Goal: Transaction & Acquisition: Purchase product/service

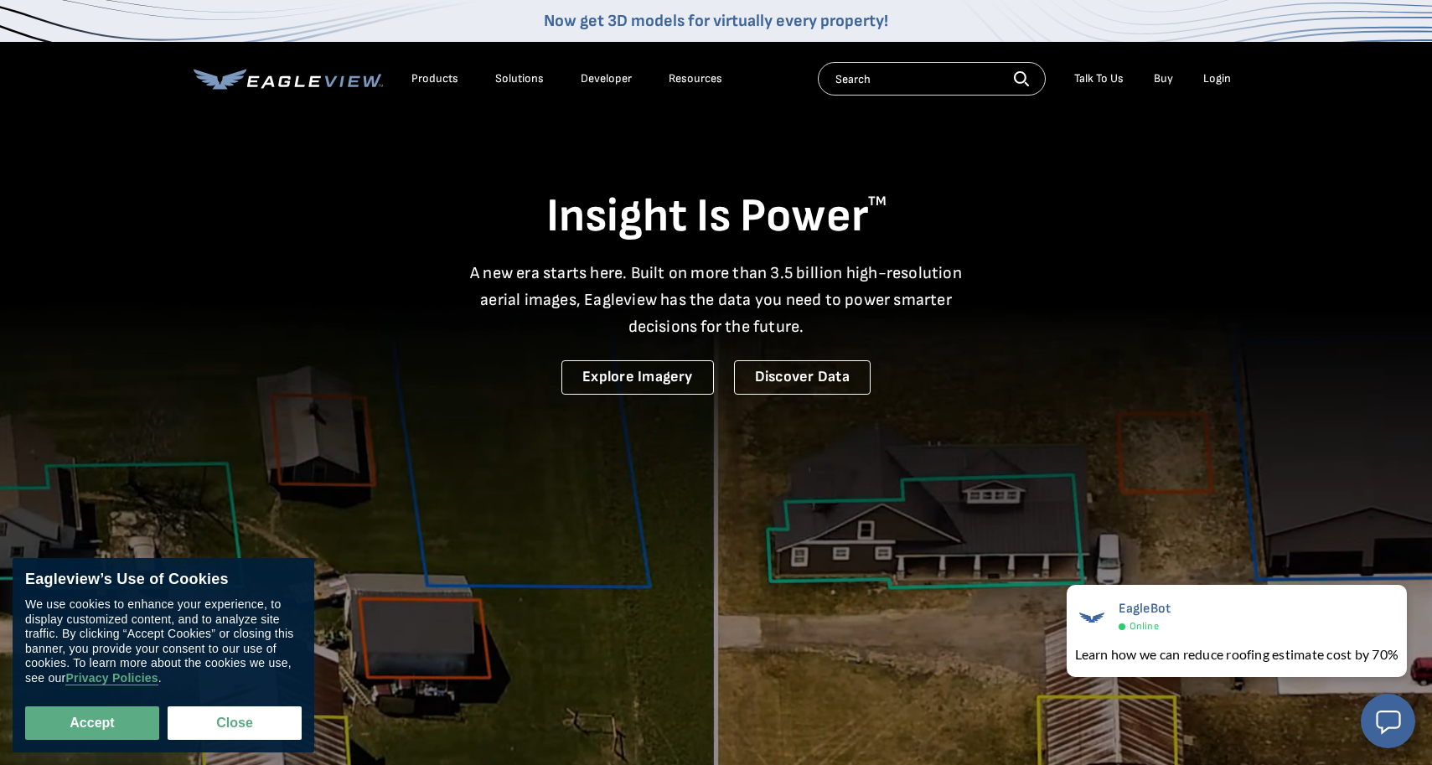
click at [1217, 81] on div "Login" at bounding box center [1217, 78] width 28 height 15
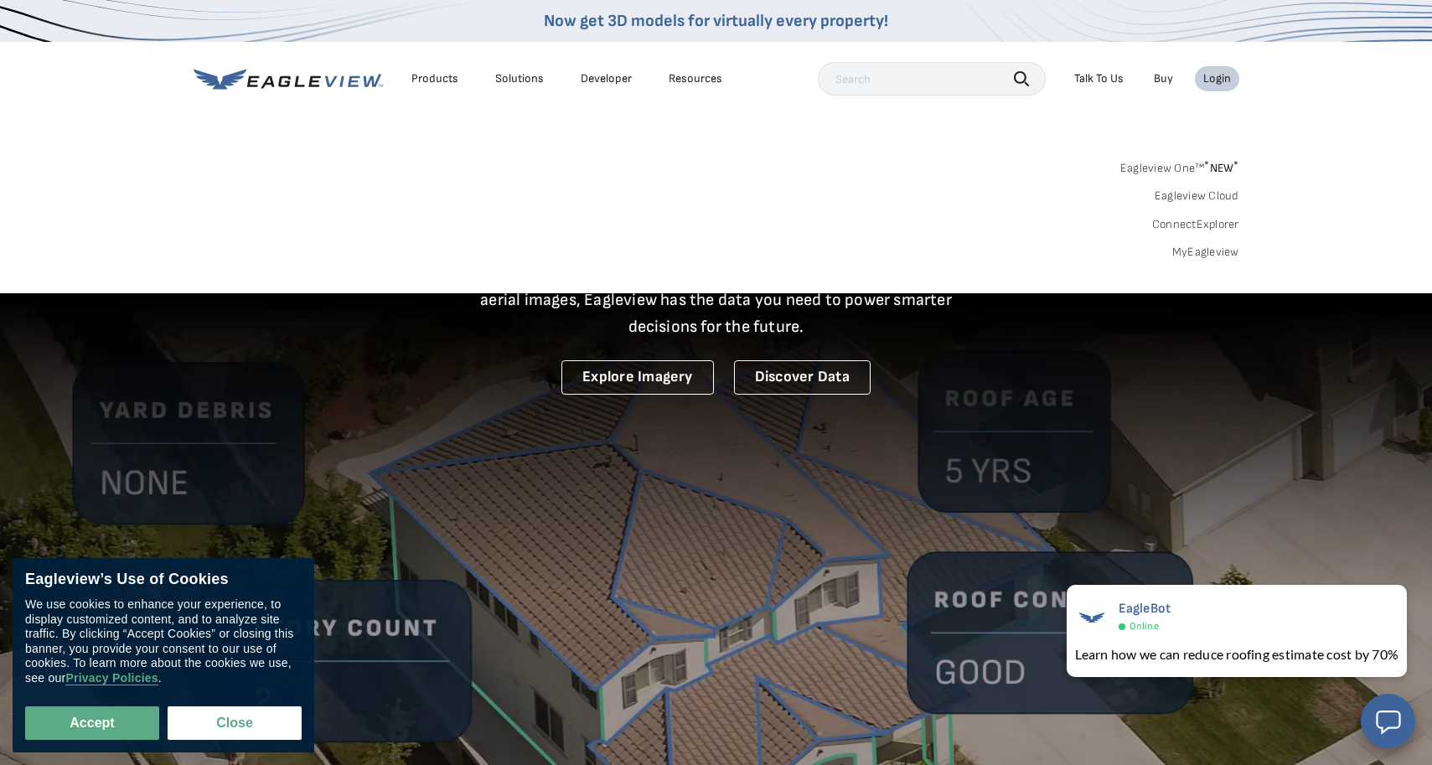
click at [1215, 75] on div "Login" at bounding box center [1217, 78] width 28 height 15
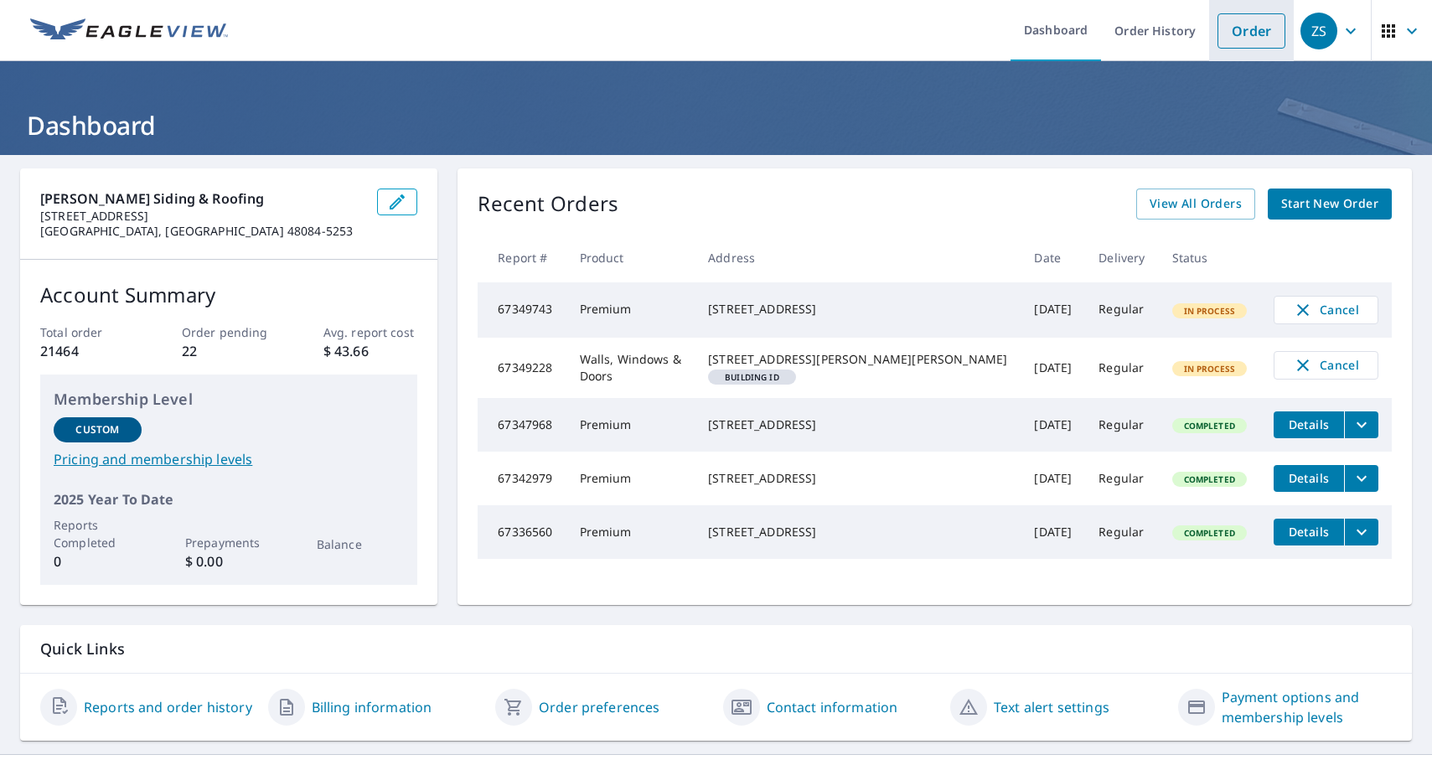
click at [1255, 38] on link "Order" at bounding box center [1251, 30] width 68 height 35
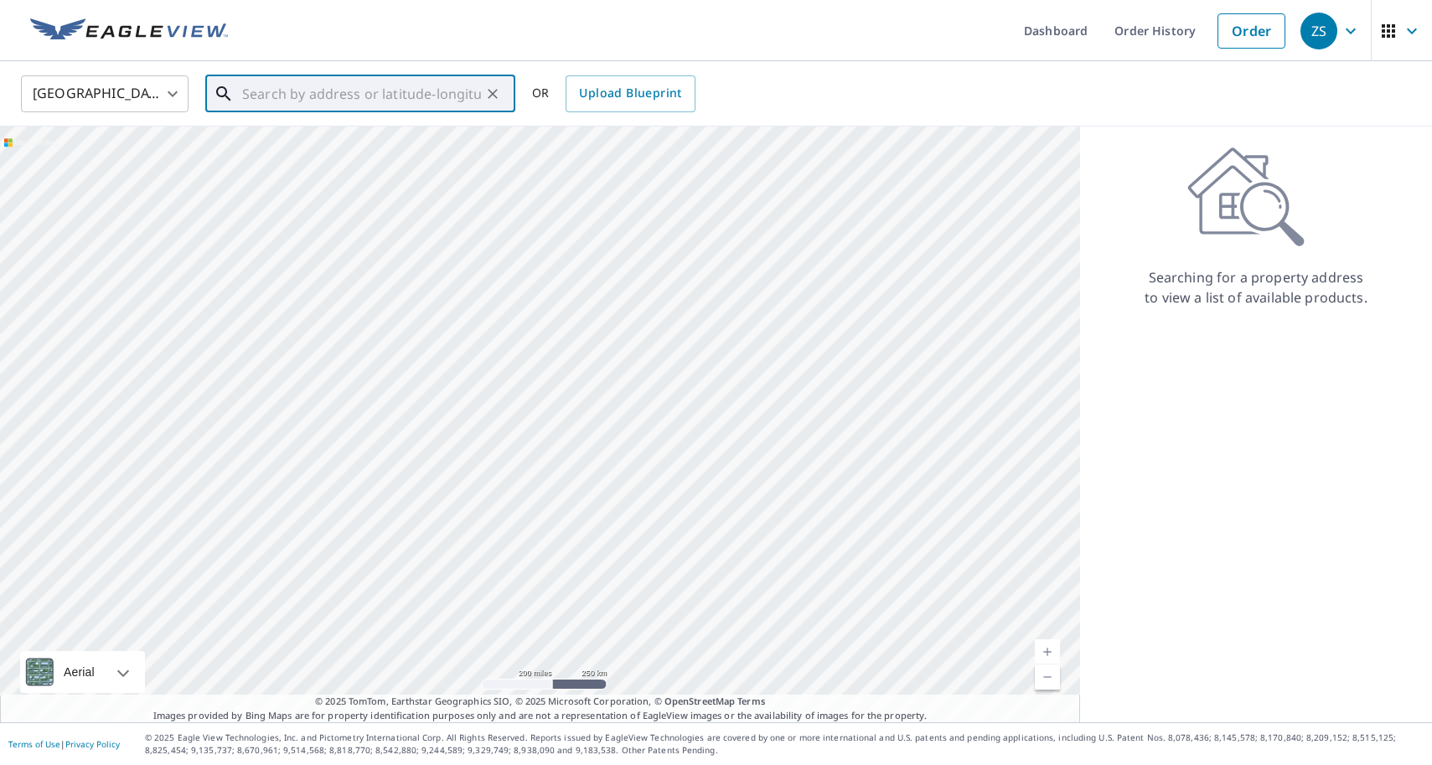
click at [336, 96] on input "text" at bounding box center [361, 93] width 239 height 47
click at [338, 152] on p "Sylvania, OH 43560" at bounding box center [370, 160] width 263 height 17
type input "7611 Wind River Dr Sylvania, OH 43560"
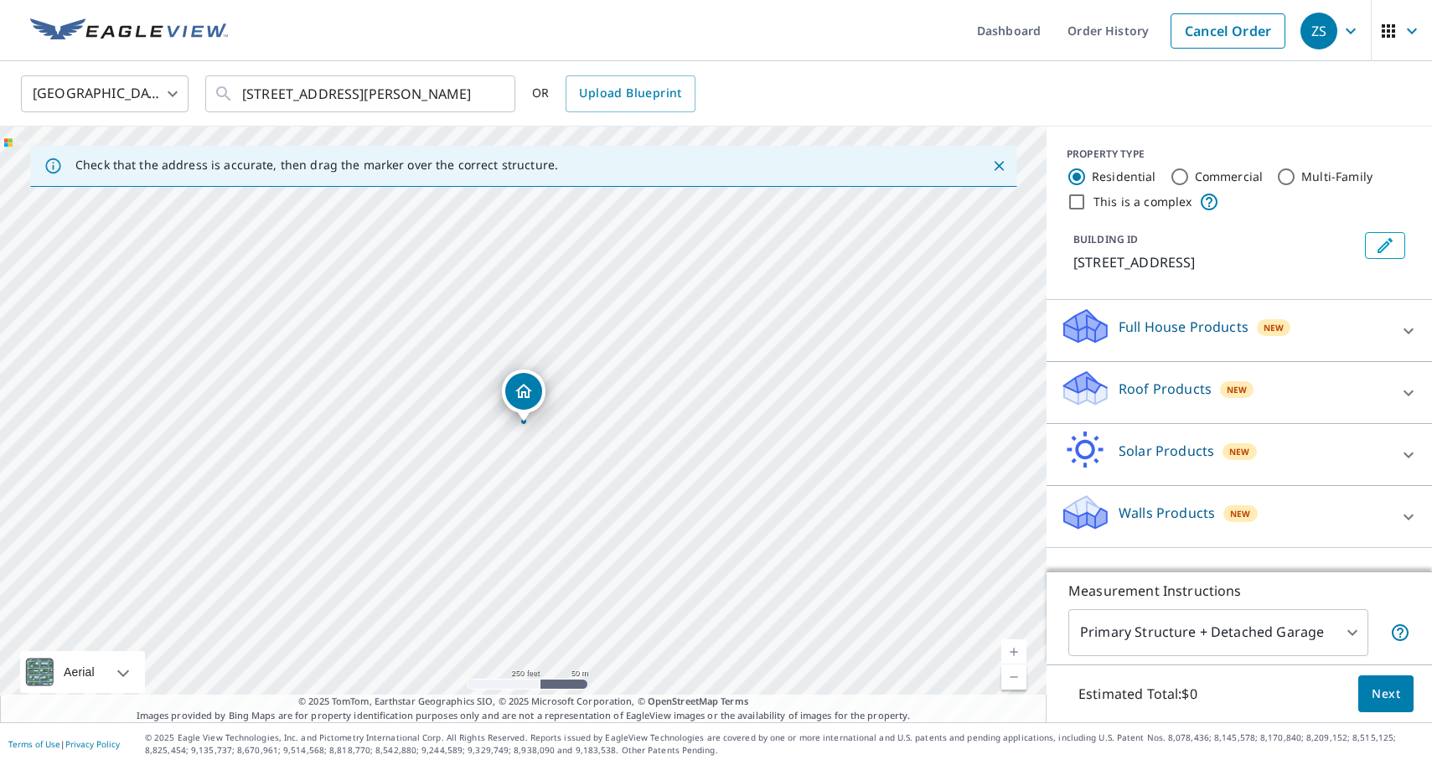
click at [1340, 409] on div "Roof Products New" at bounding box center [1224, 393] width 328 height 48
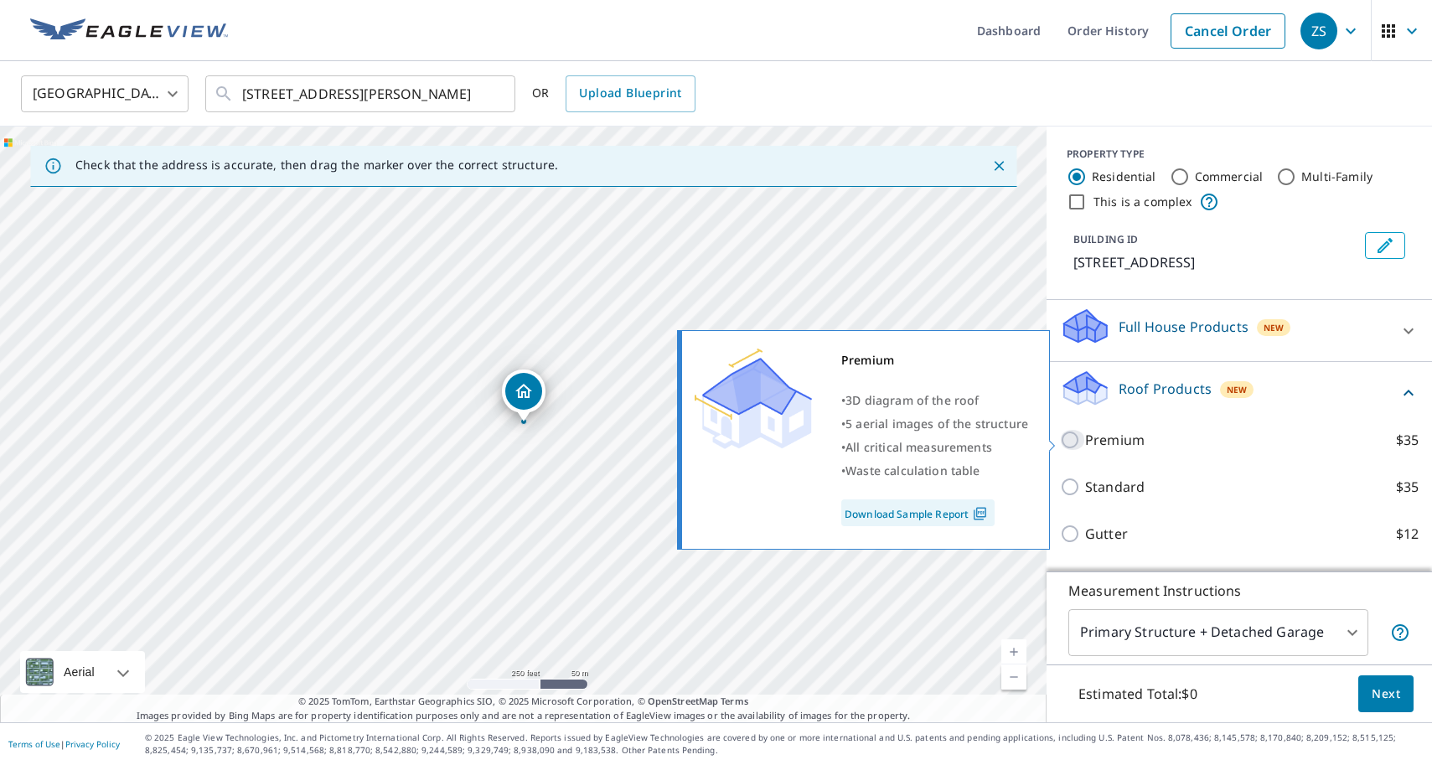
click at [1074, 438] on input "Premium $35" at bounding box center [1072, 440] width 25 height 20
checkbox input "true"
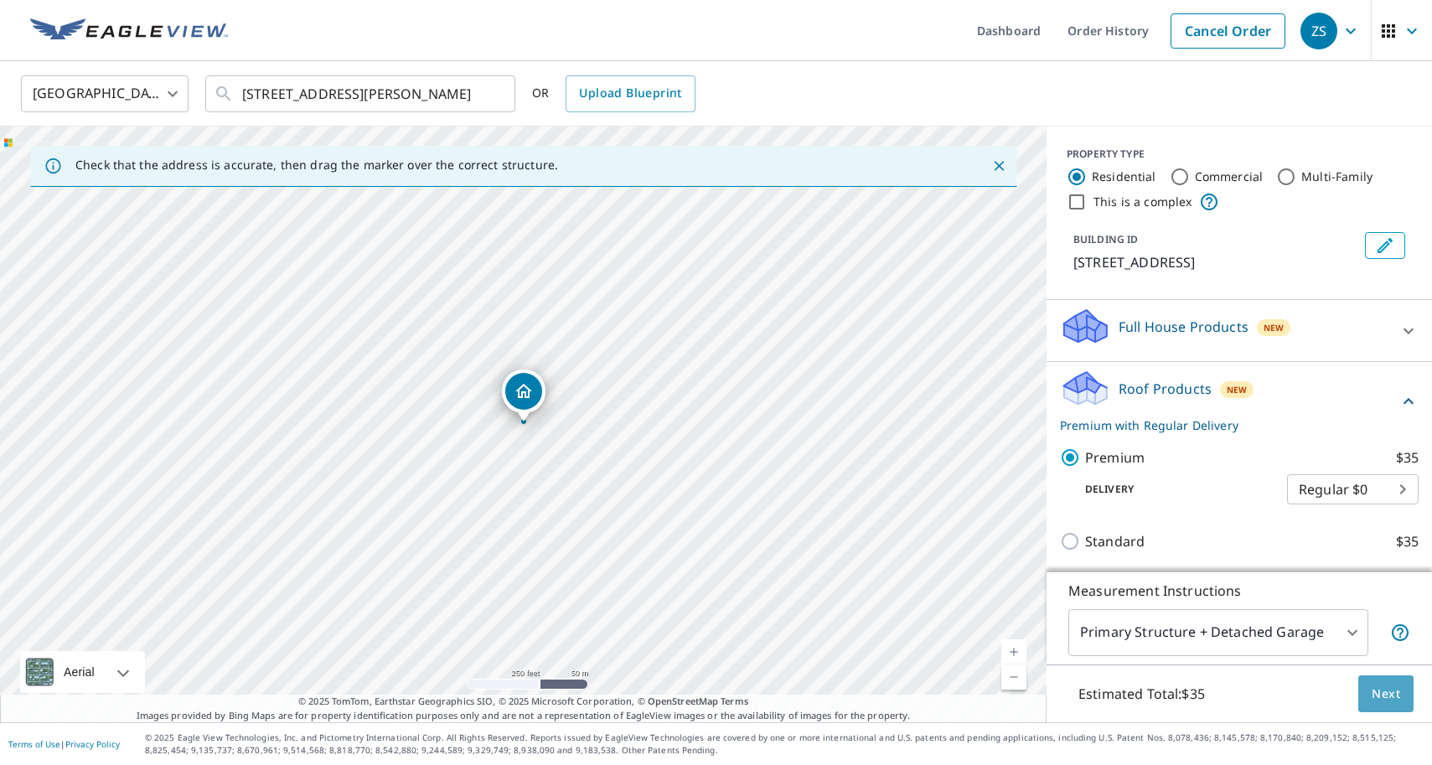
click at [1385, 696] on span "Next" at bounding box center [1386, 694] width 28 height 21
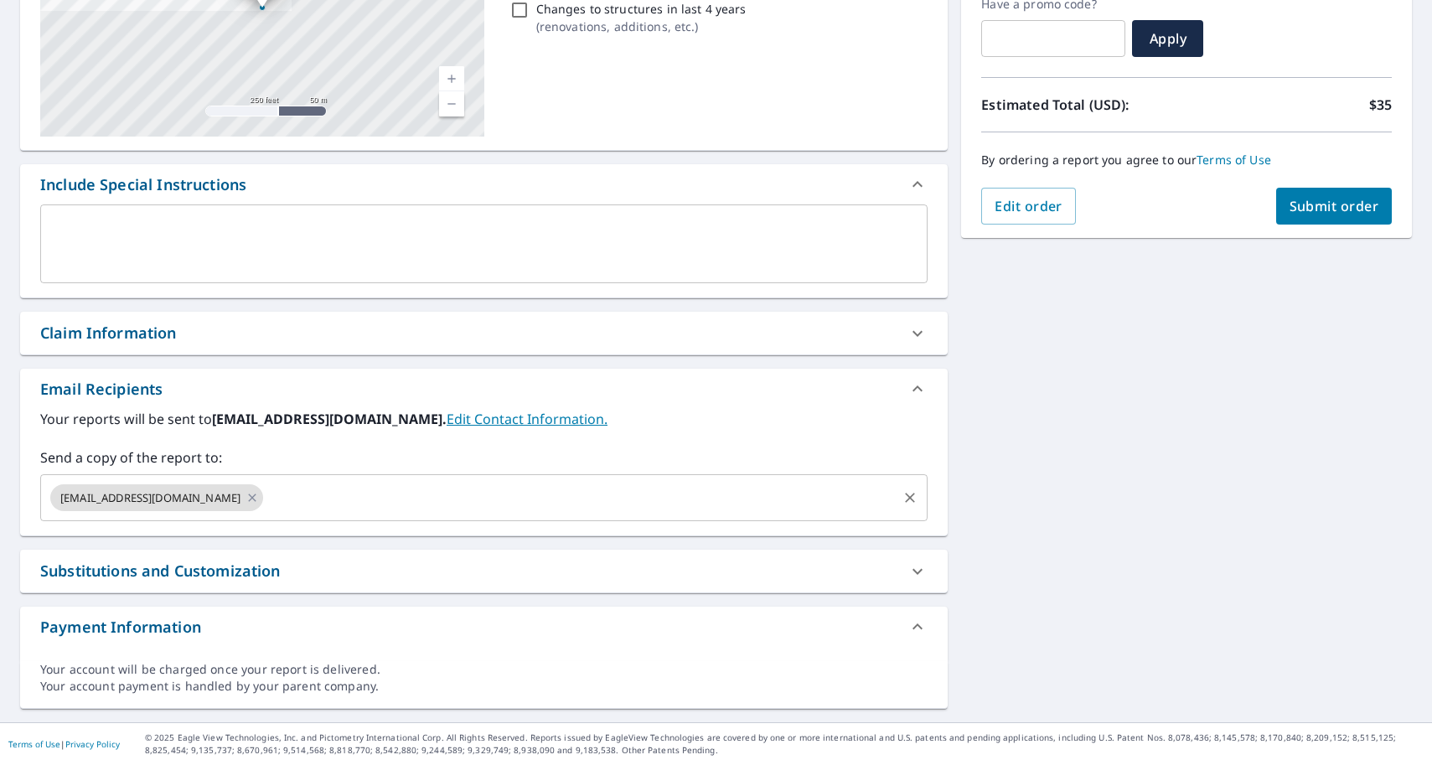
scroll to position [297, 0]
click at [246, 500] on icon at bounding box center [252, 498] width 13 height 18
checkbox input "true"
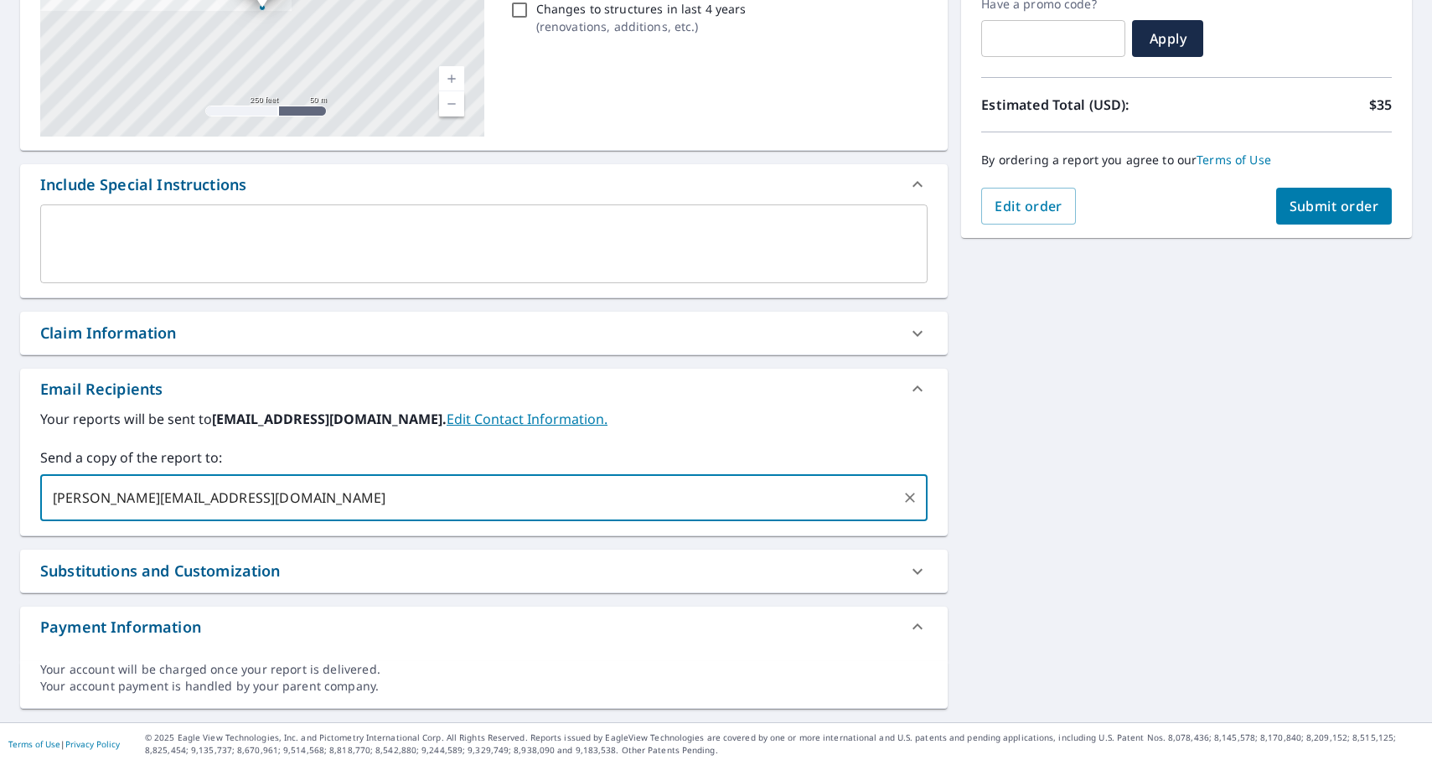
type input "taylor@millssidingandroofing.com"
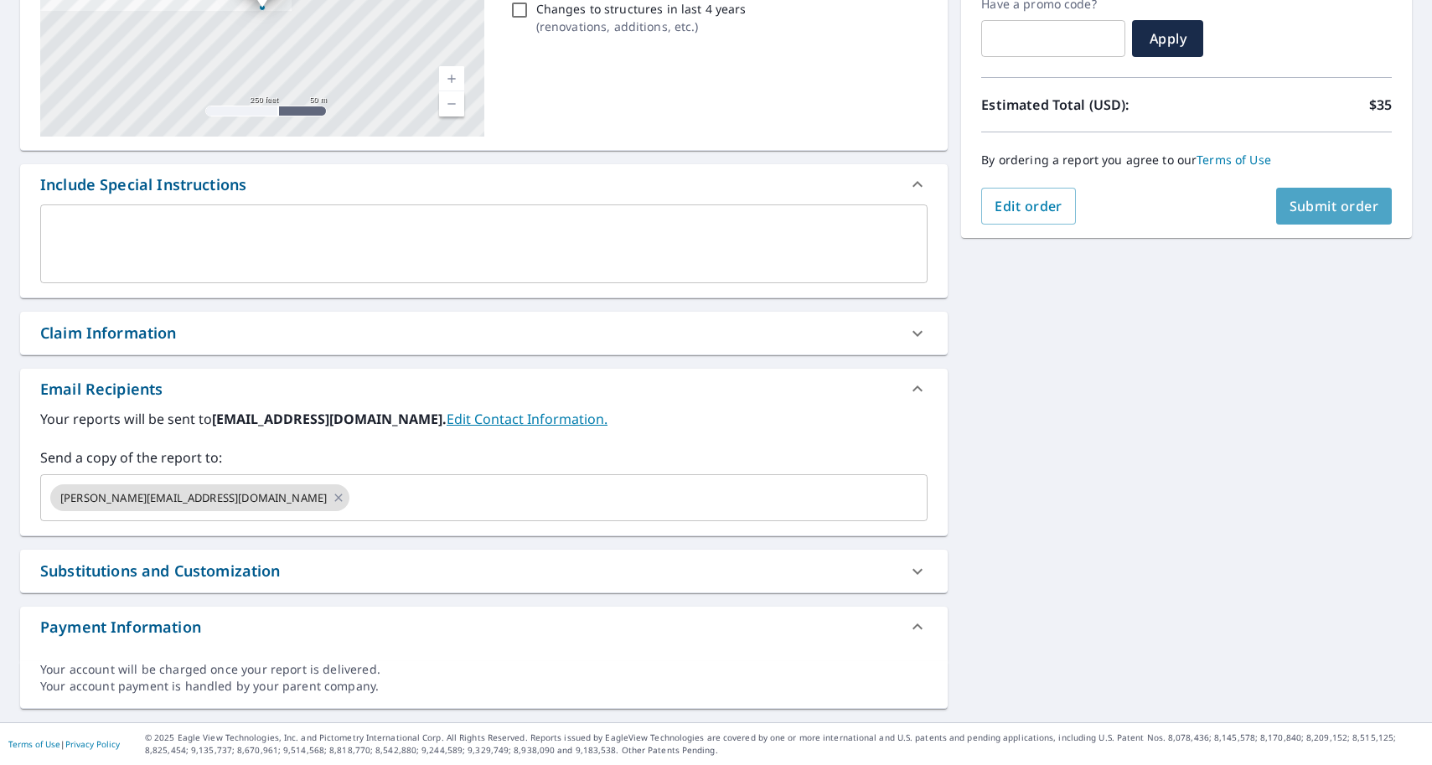
click at [1336, 215] on span "Submit order" at bounding box center [1335, 206] width 90 height 18
checkbox input "true"
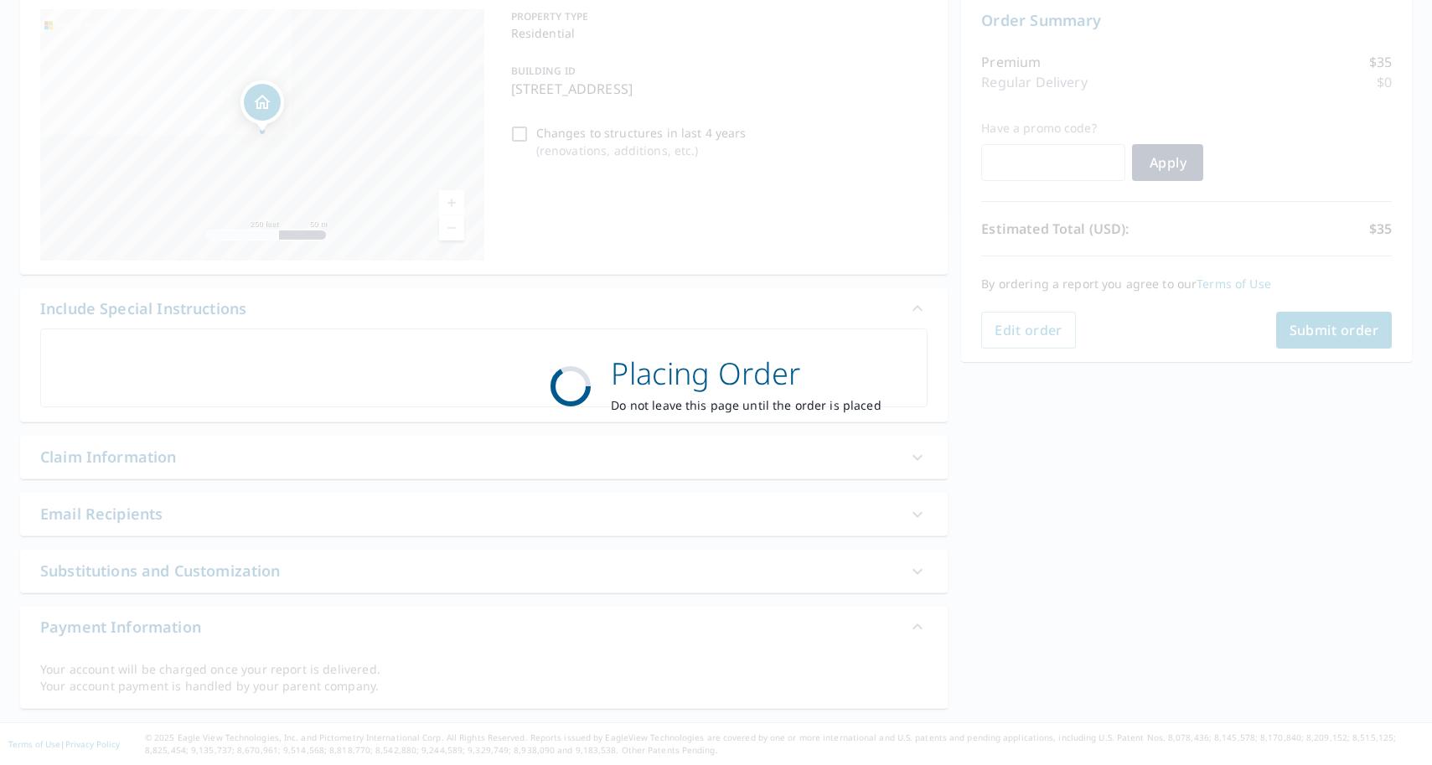
scroll to position [0, 0]
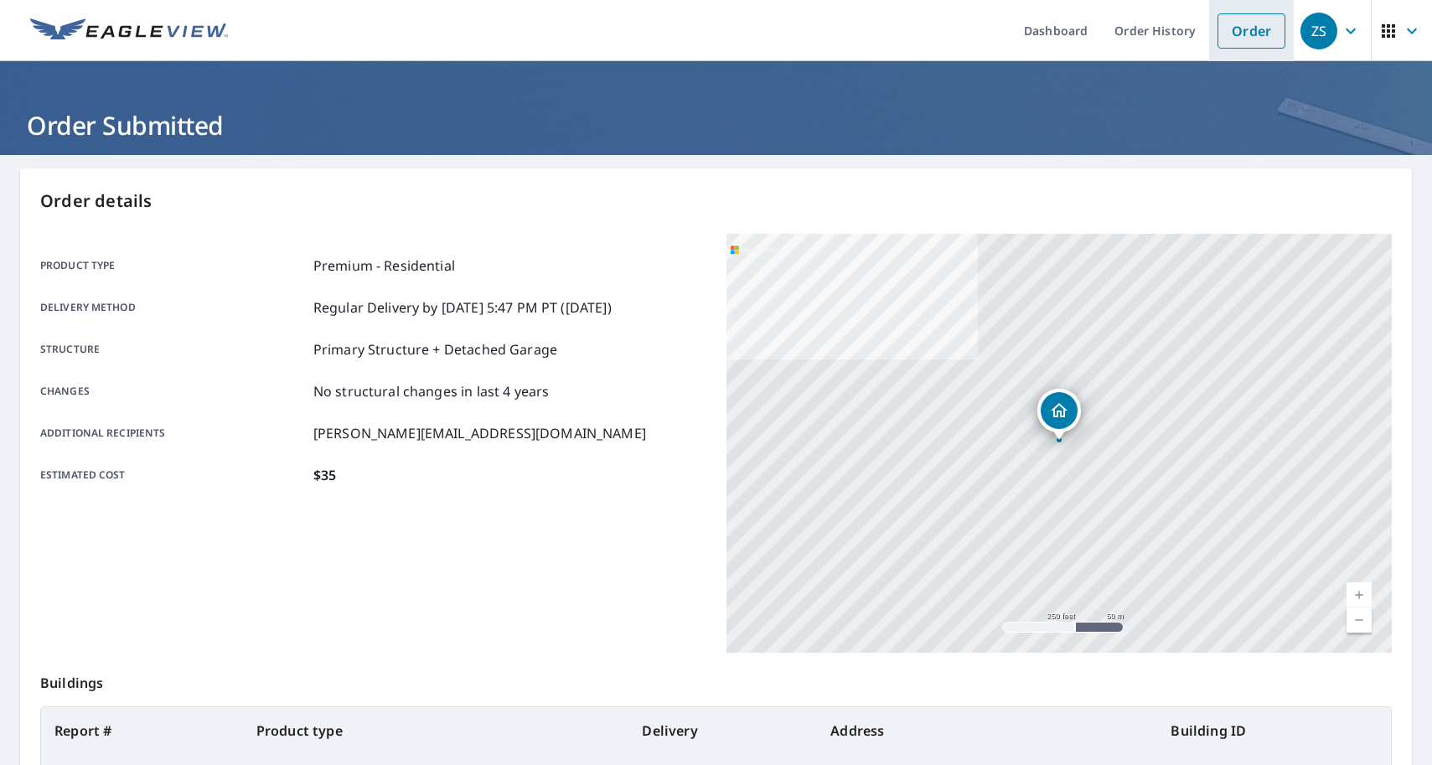
click at [1246, 33] on link "Order" at bounding box center [1251, 30] width 68 height 35
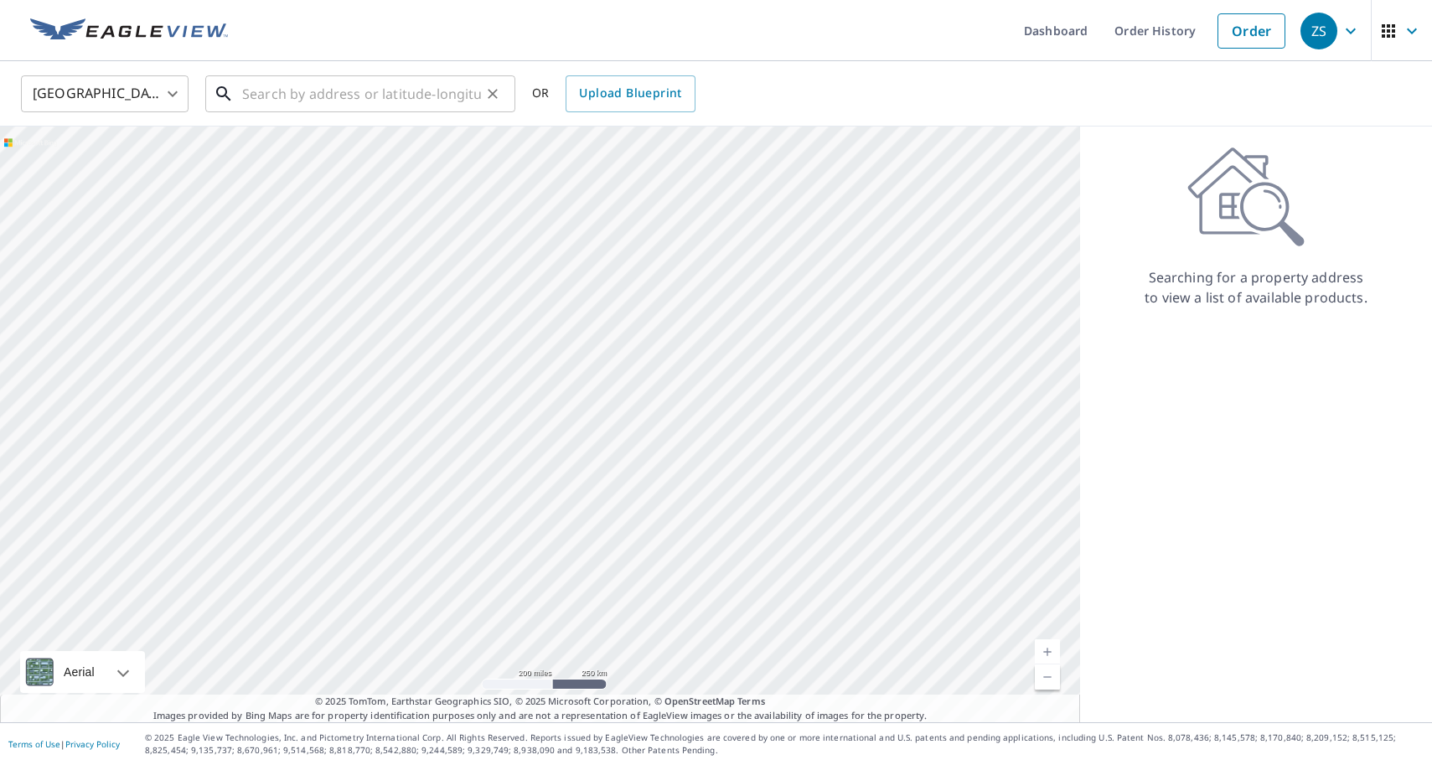
click at [411, 87] on input "text" at bounding box center [361, 93] width 239 height 47
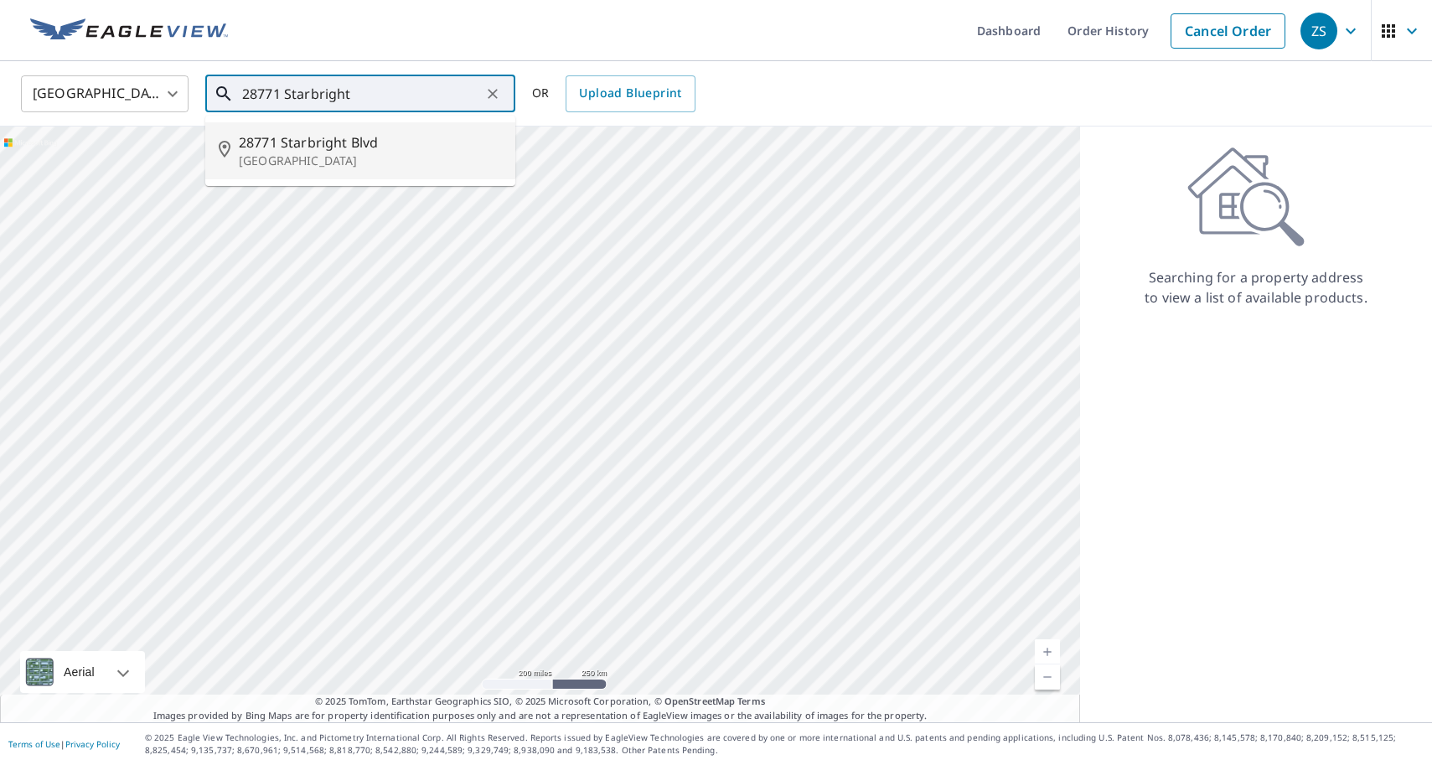
click at [393, 165] on p "Perrysburg, OH 43551" at bounding box center [370, 160] width 263 height 17
type input "28771 Starbright Blvd Perrysburg, OH 43551"
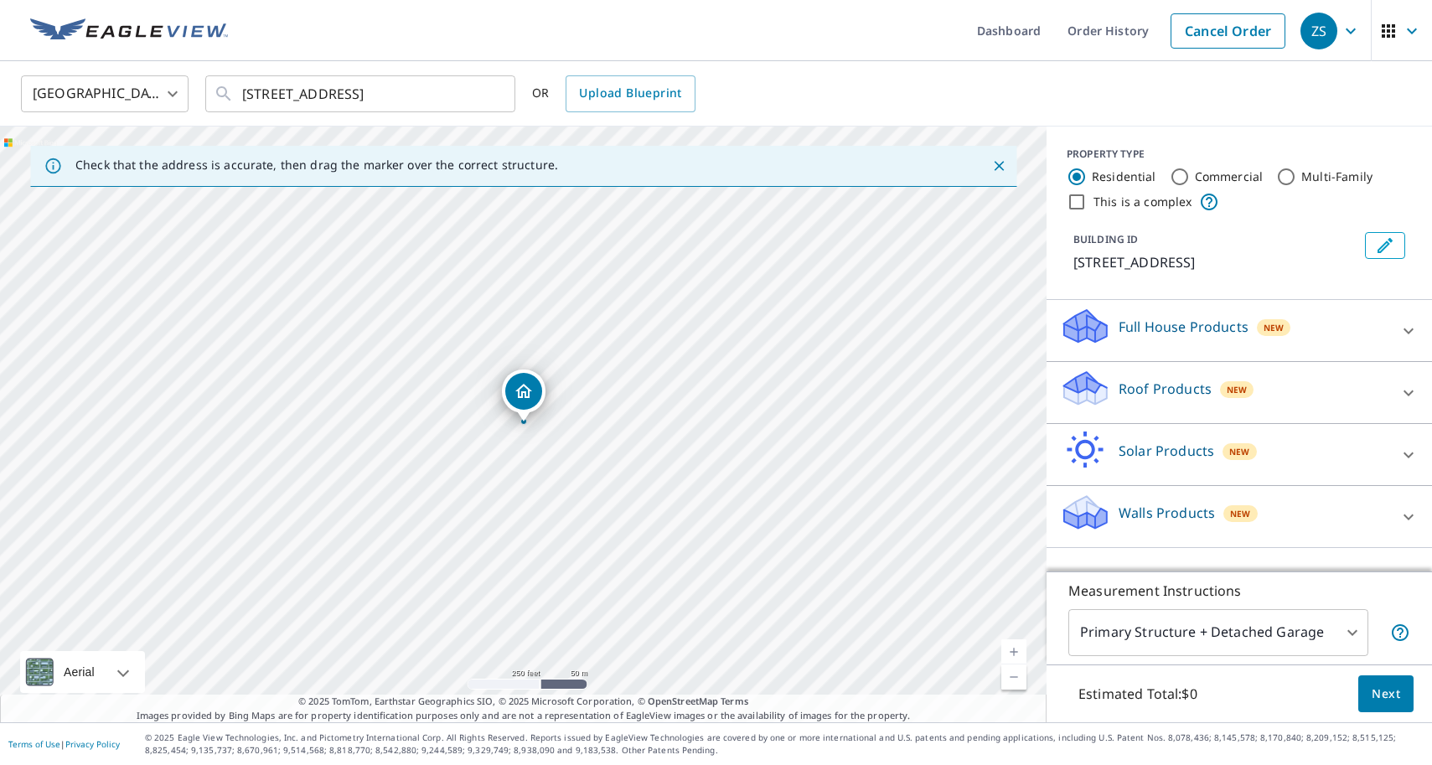
click at [1356, 416] on div "Roof Products New" at bounding box center [1224, 393] width 328 height 48
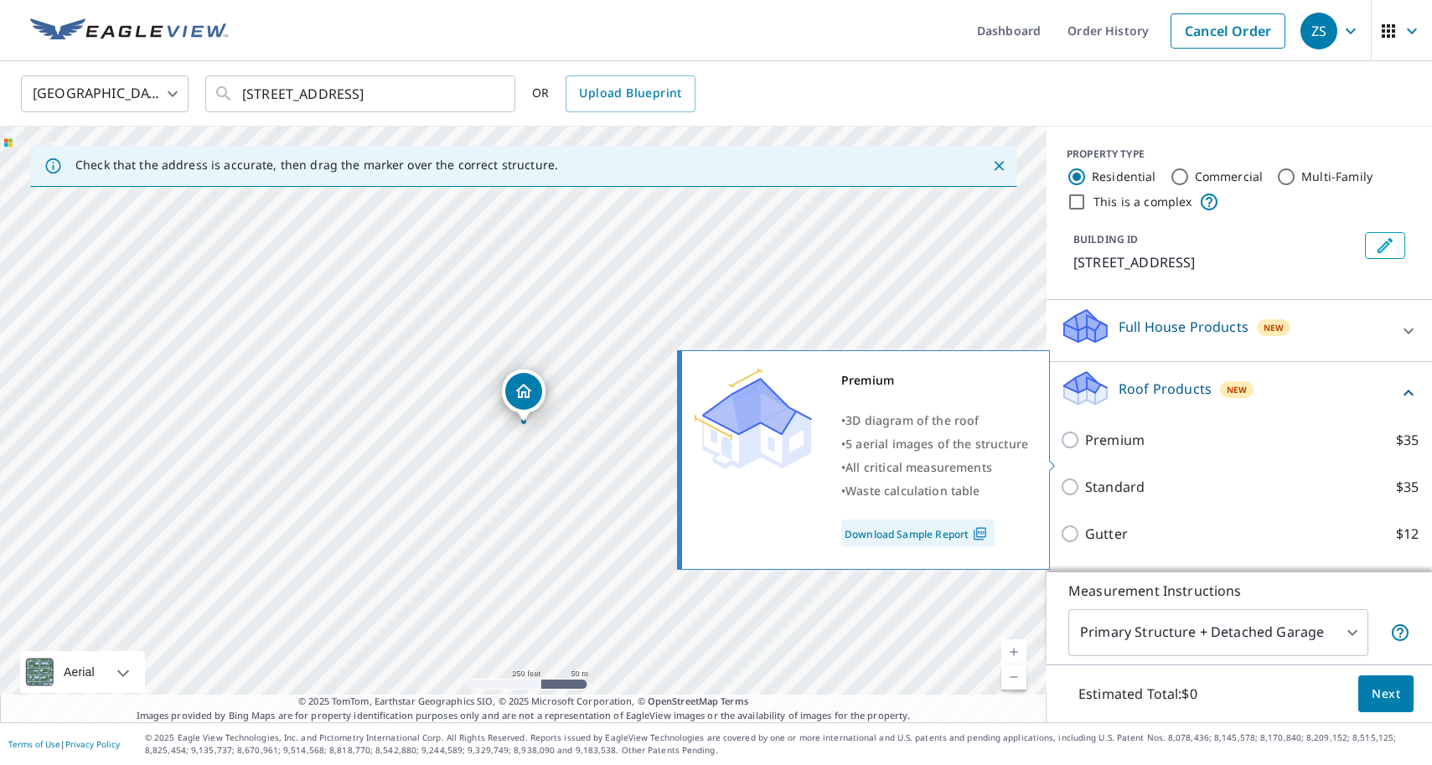
click at [1140, 450] on p "Premium" at bounding box center [1114, 440] width 59 height 20
click at [1085, 450] on input "Premium $35" at bounding box center [1072, 440] width 25 height 20
checkbox input "true"
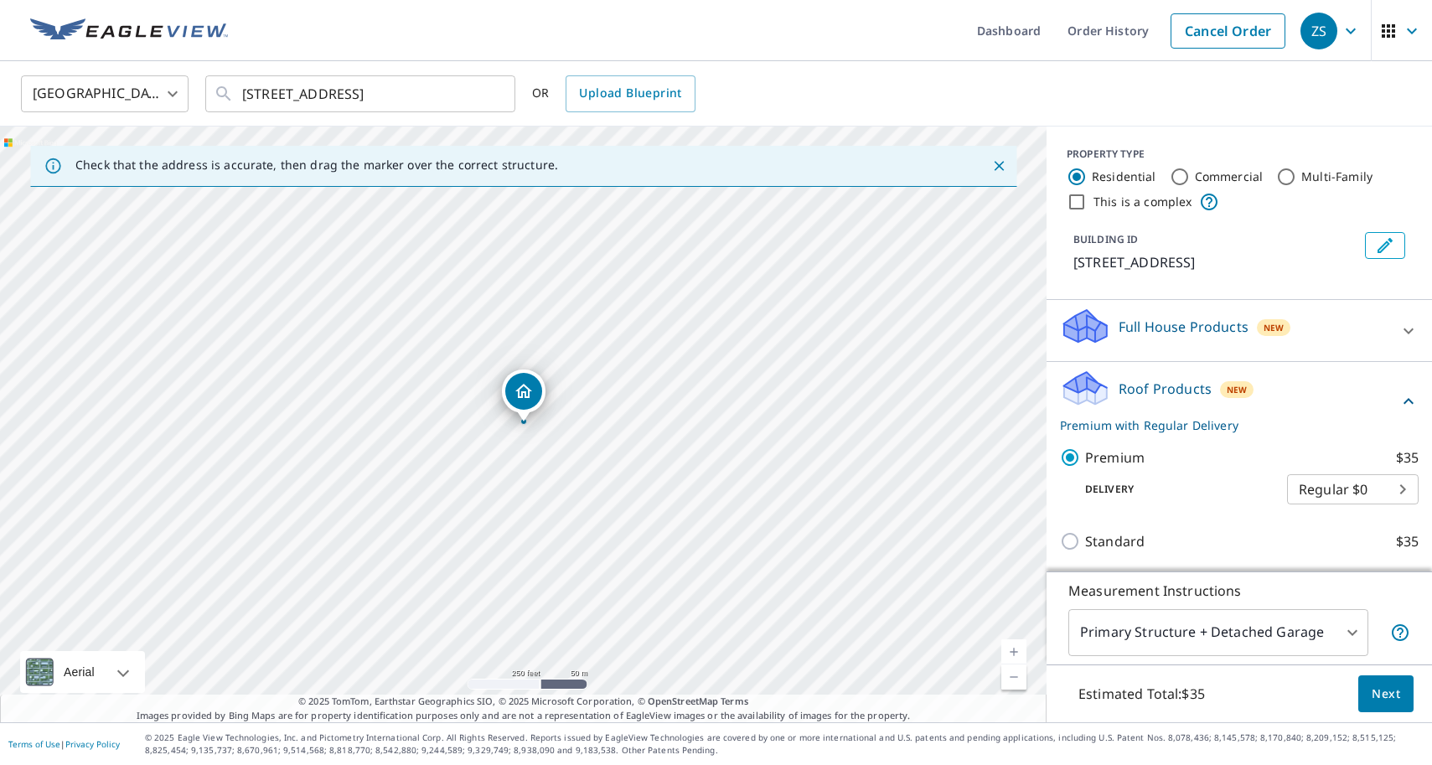
click at [1383, 690] on span "Next" at bounding box center [1386, 694] width 28 height 21
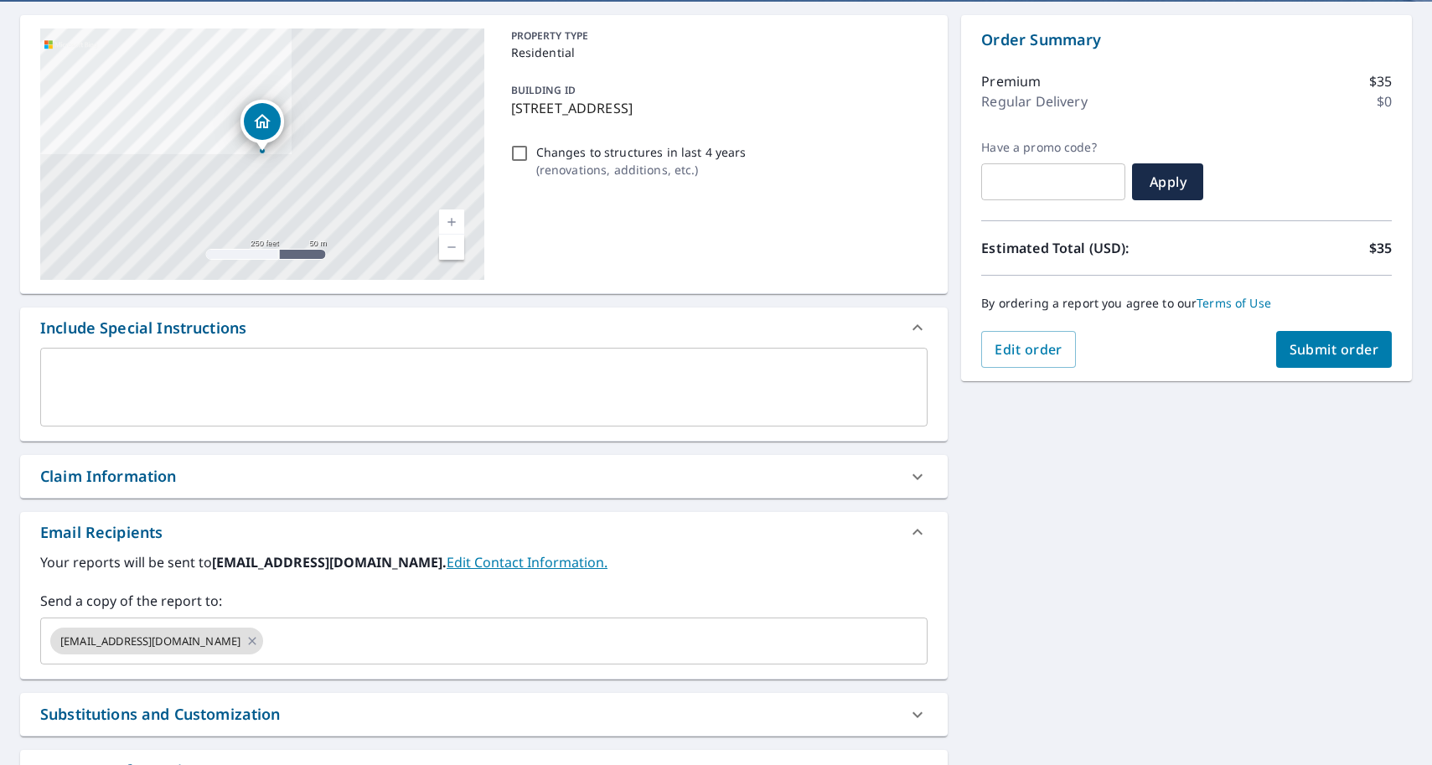
scroll to position [211, 0]
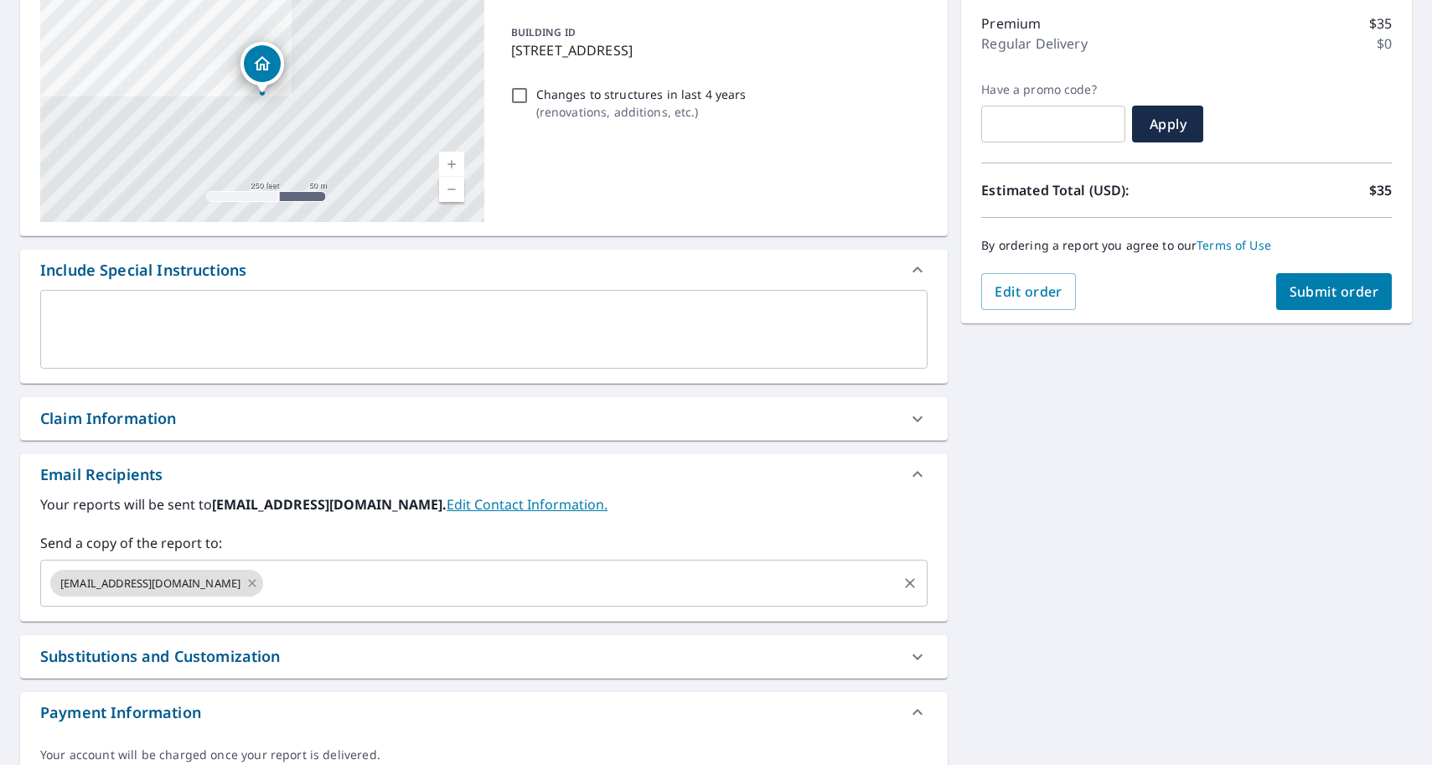
click at [246, 582] on icon at bounding box center [252, 583] width 13 height 18
checkbox input "true"
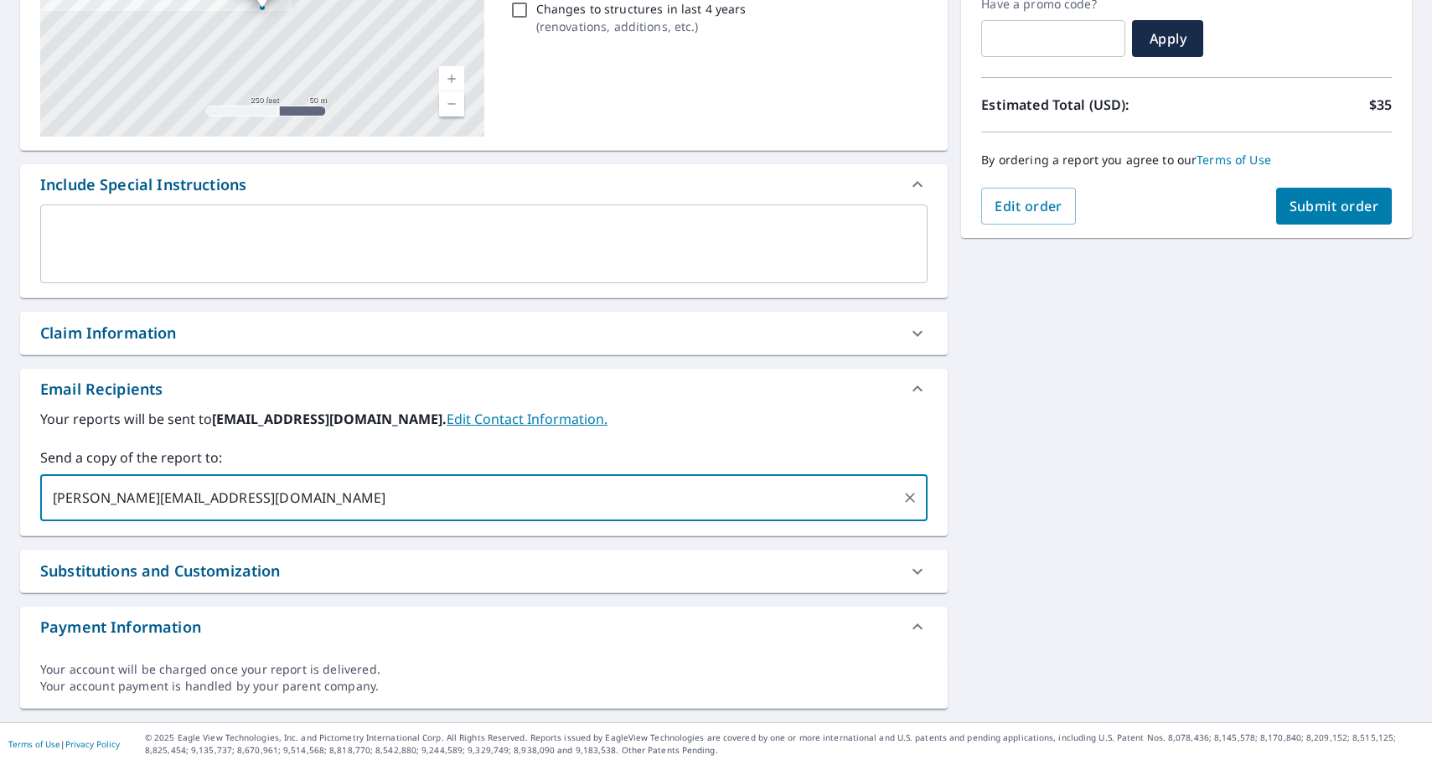
scroll to position [0, 0]
type input "taylor@millssidingandroofing.com"
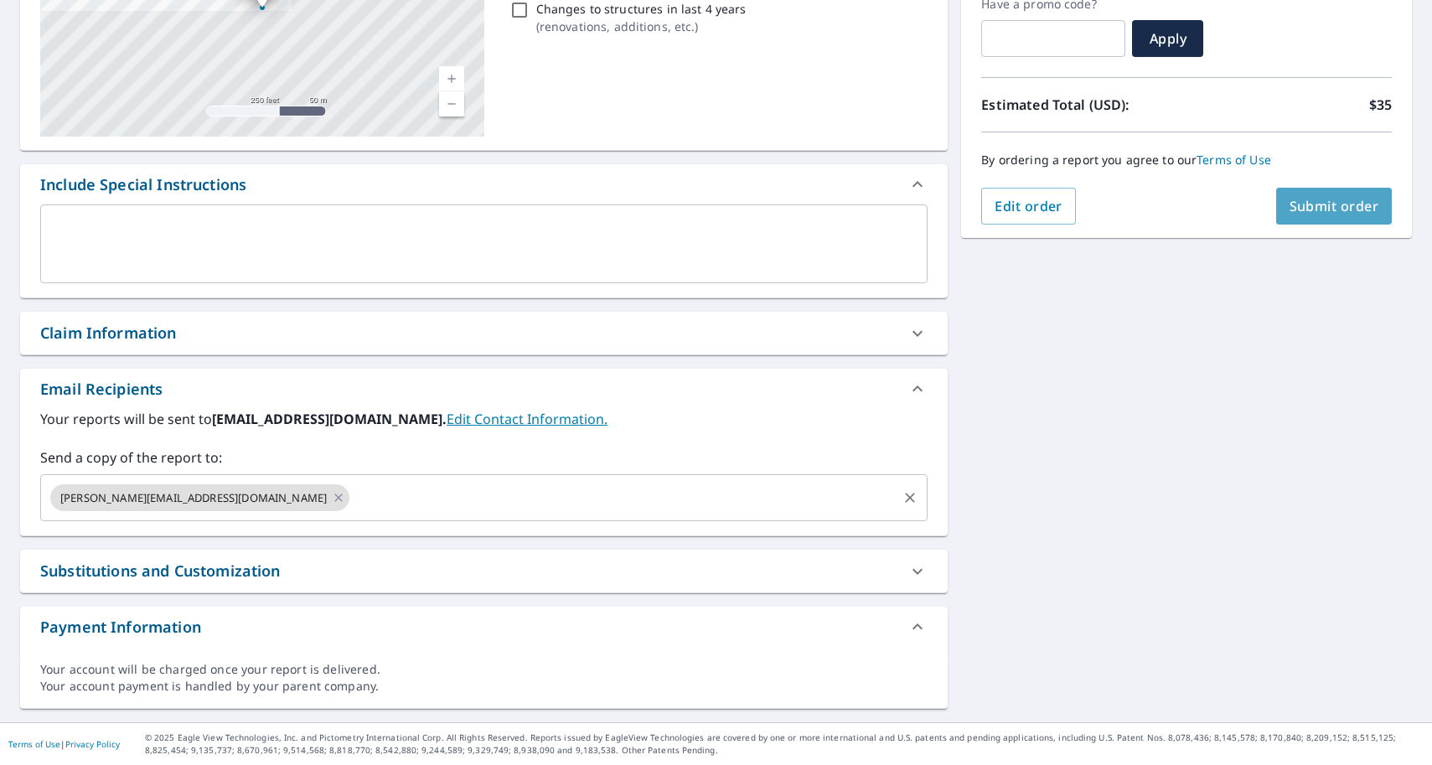
click at [1321, 219] on button "Submit order" at bounding box center [1334, 206] width 116 height 37
checkbox input "true"
